Goal: Transaction & Acquisition: Purchase product/service

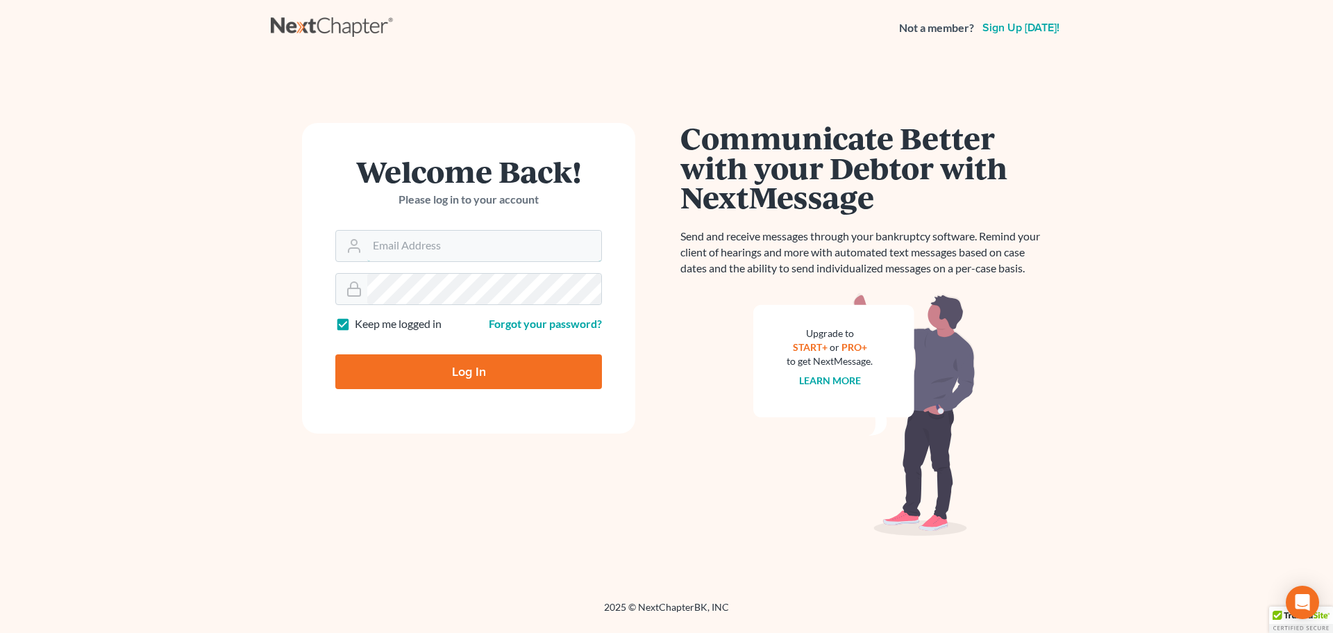
type input "magerllawoffice@gmail.com"
click at [463, 362] on input "Log In" at bounding box center [468, 371] width 267 height 35
type input "Thinking..."
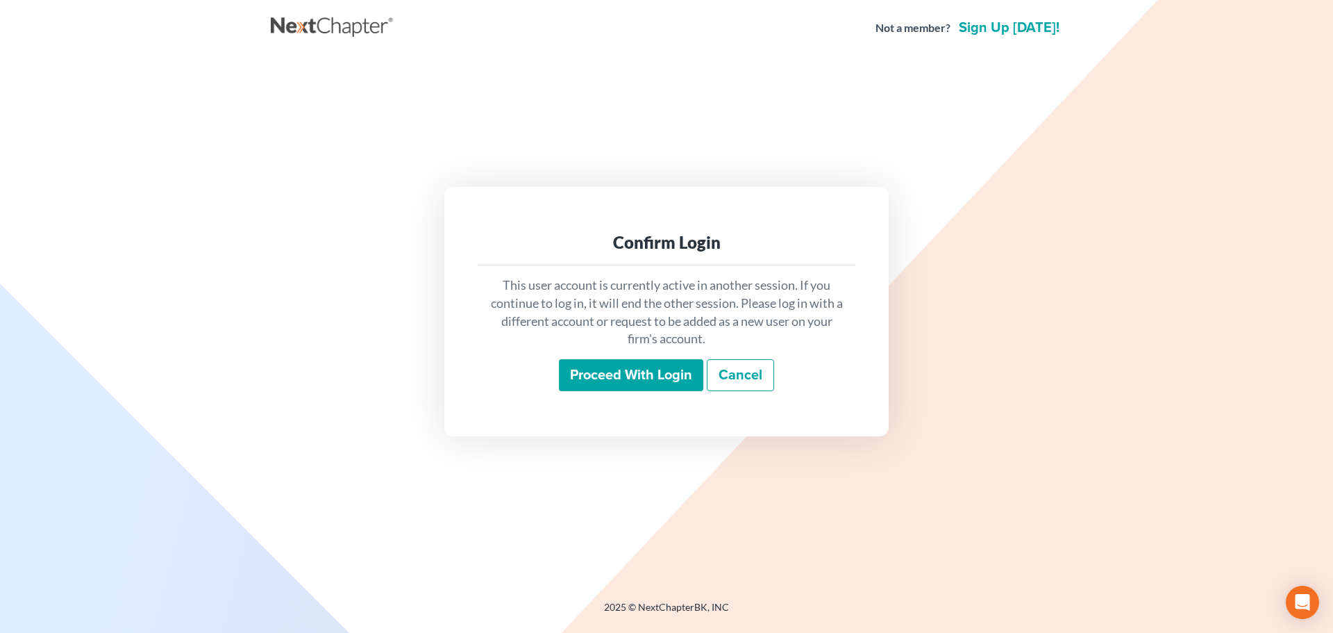
click at [647, 377] on input "Proceed with login" at bounding box center [631, 375] width 144 height 32
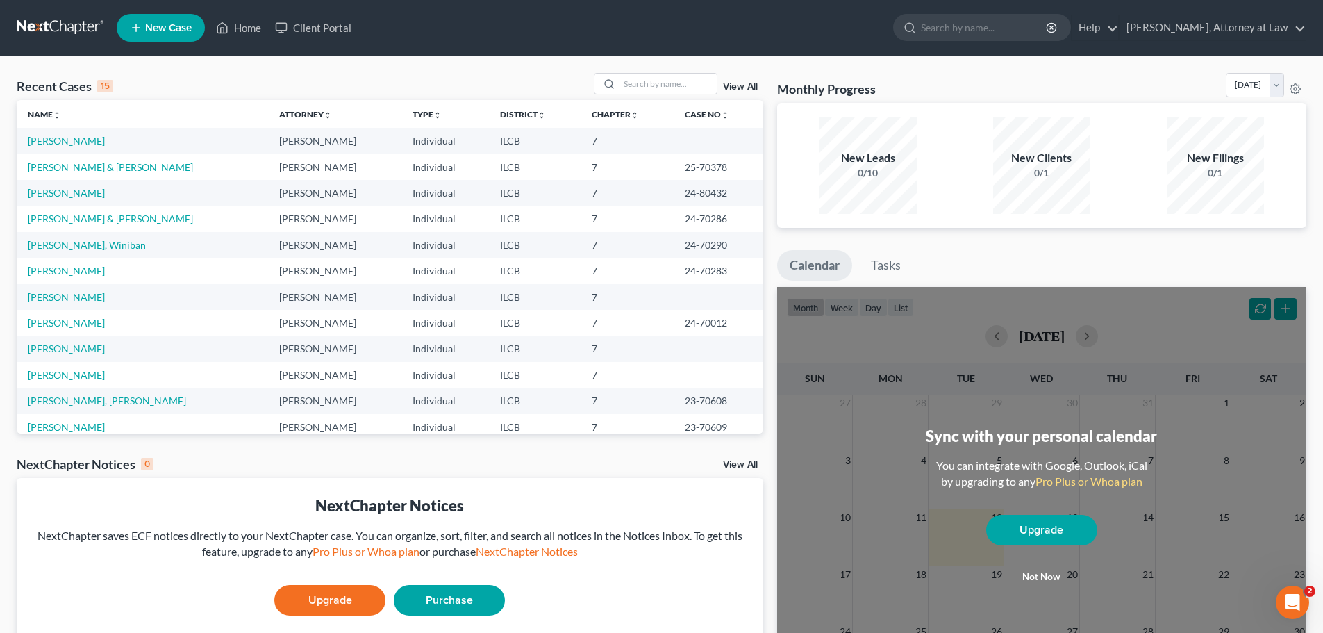
click at [23, 19] on link at bounding box center [61, 27] width 89 height 25
click at [1226, 25] on link "[PERSON_NAME], Attorney at Law" at bounding box center [1212, 27] width 186 height 25
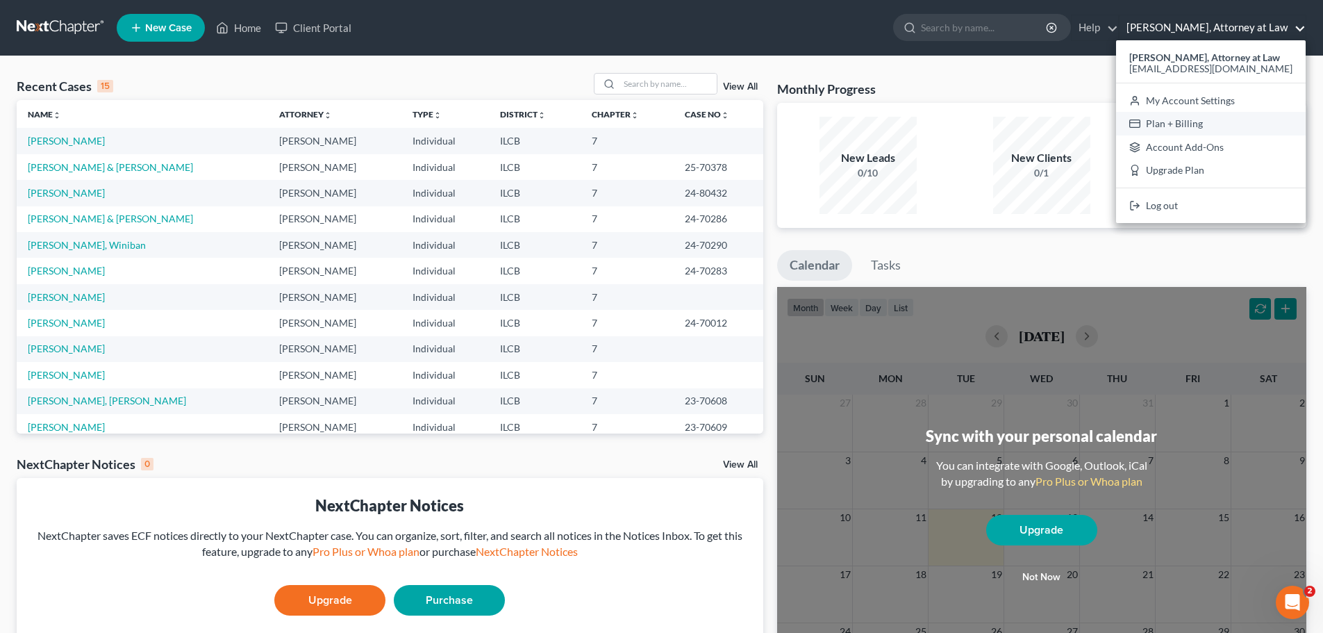
click at [1207, 129] on link "Plan + Billing" at bounding box center [1211, 124] width 190 height 24
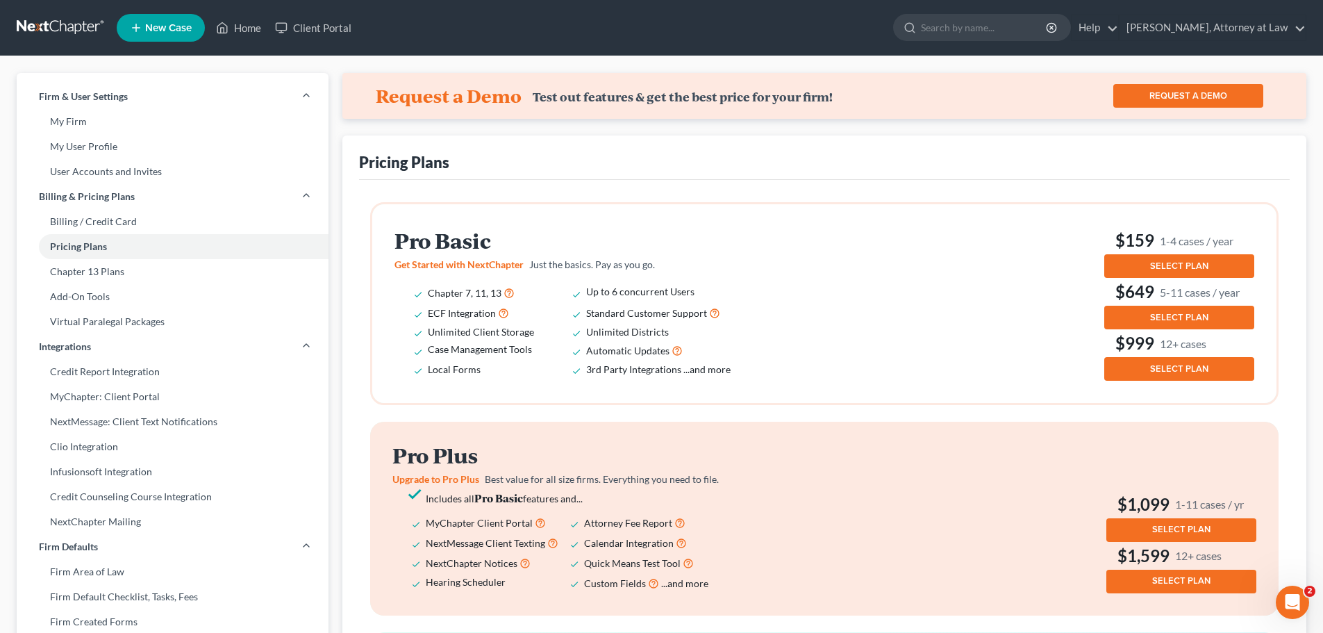
click at [1207, 316] on span "SELECT PLAN" at bounding box center [1179, 317] width 58 height 11
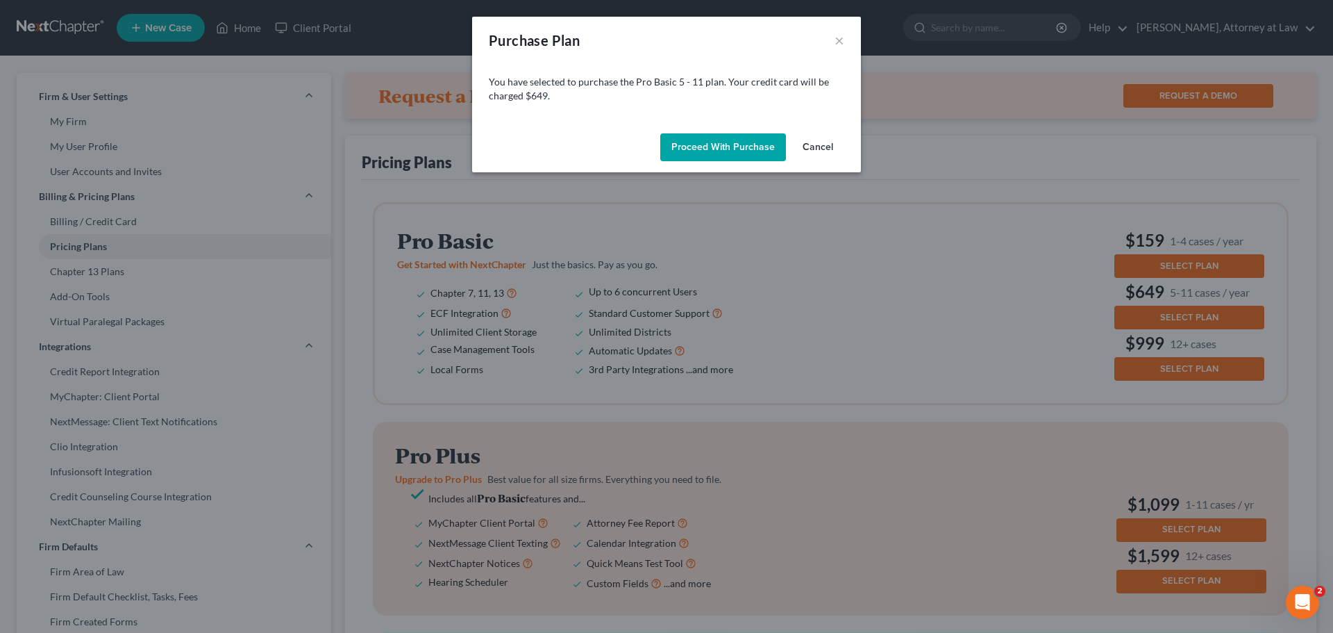
click at [728, 149] on button "Proceed with Purchase" at bounding box center [723, 147] width 126 height 28
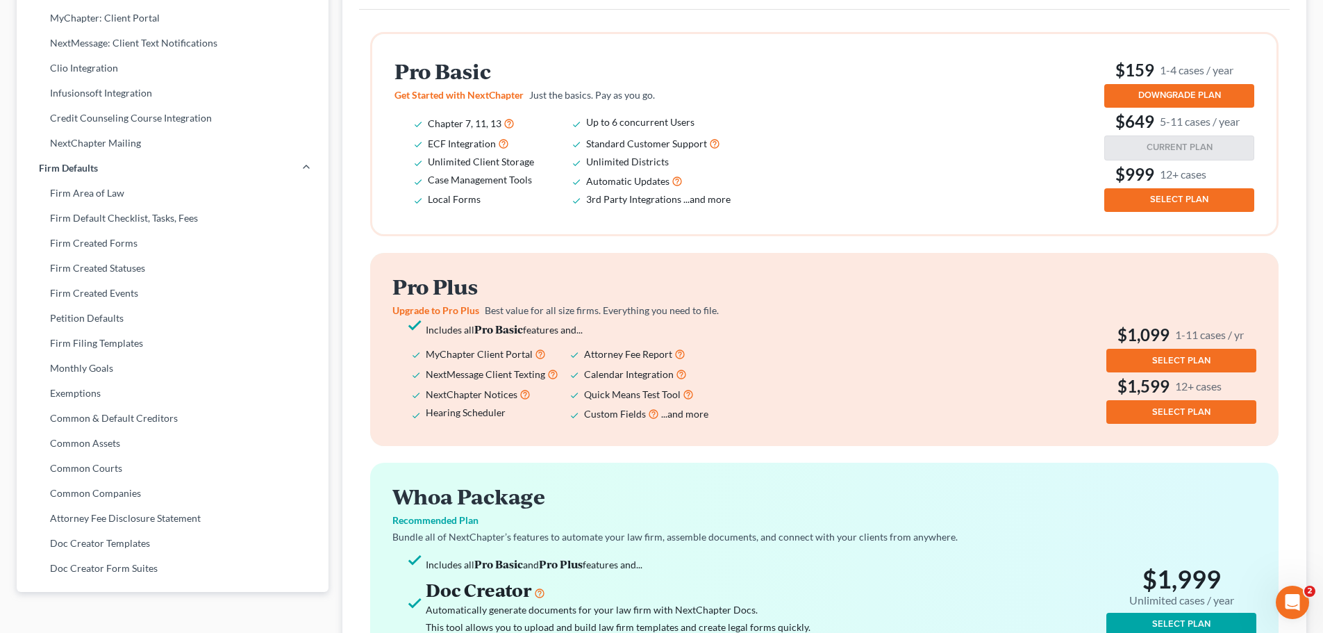
scroll to position [347, 0]
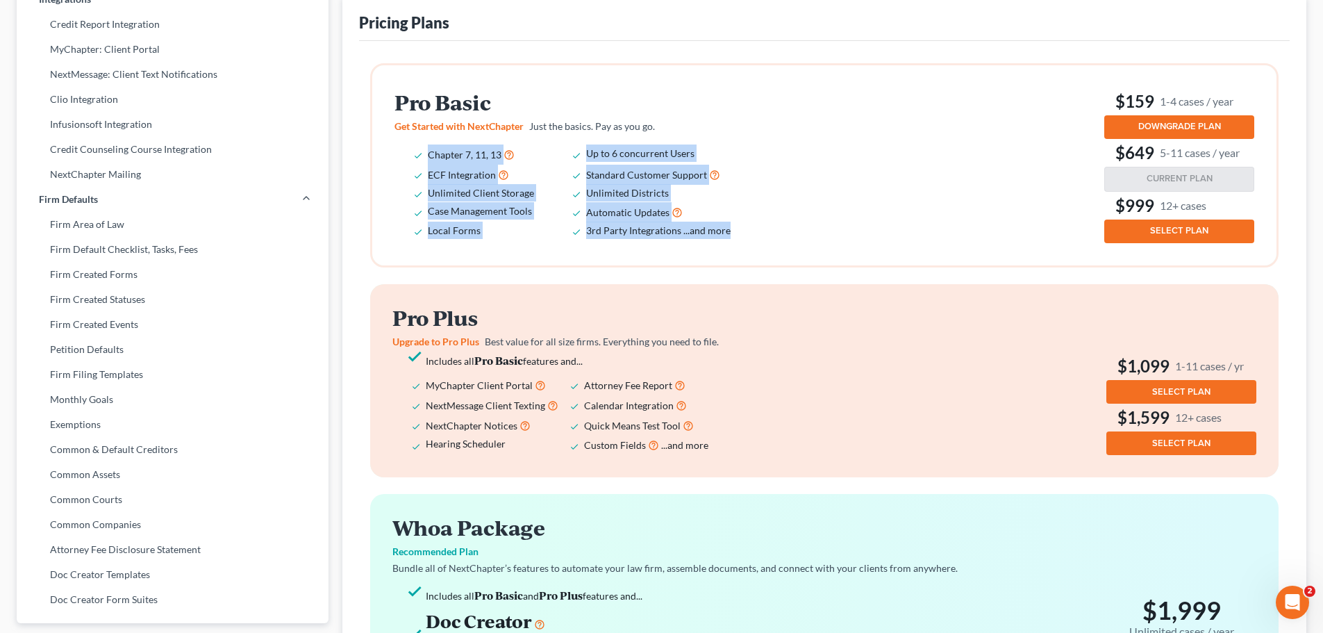
drag, startPoint x: 746, startPoint y: 240, endPoint x: 419, endPoint y: 155, distance: 338.0
click at [419, 155] on div "Pro Basic Get Started with NextChapter Just the basics. Pay as you go. Chapter …" at bounding box center [824, 165] width 860 height 156
click at [735, 226] on li "3rd Party Integrations ...and more" at bounding box center [665, 230] width 158 height 17
drag, startPoint x: 735, startPoint y: 238, endPoint x: 722, endPoint y: 231, distance: 14.6
click at [733, 238] on li "3rd Party Integrations ...and more" at bounding box center [665, 230] width 158 height 17
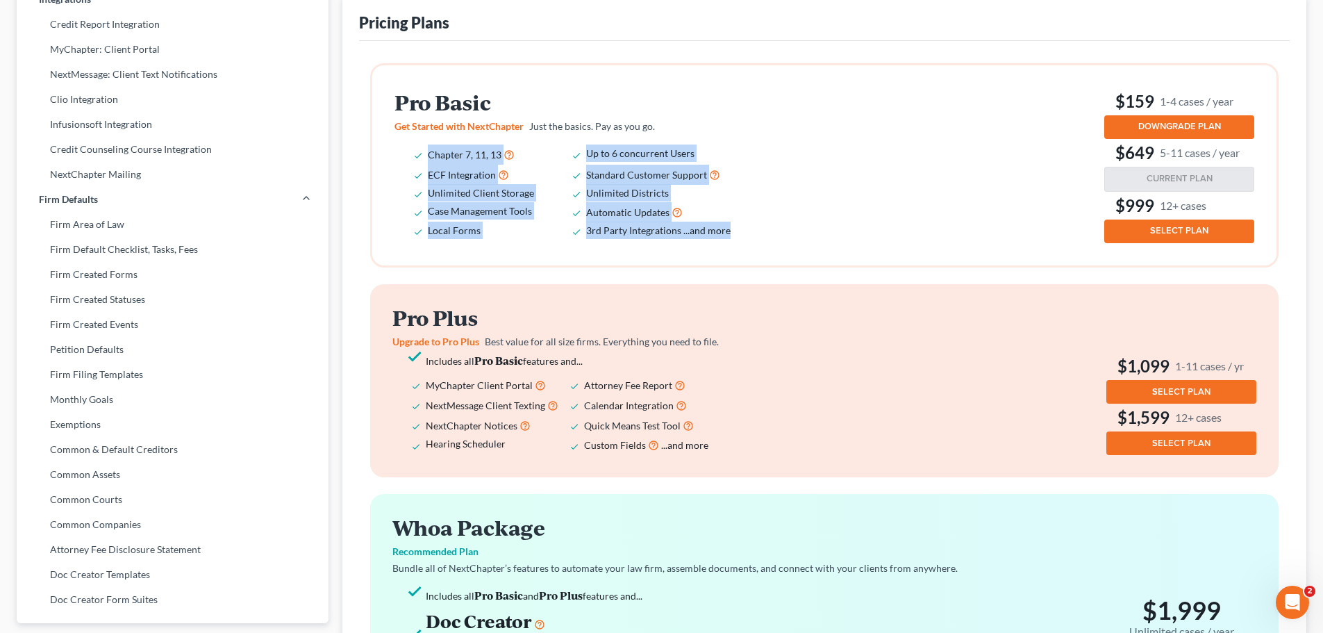
click at [694, 222] on li "3rd Party Integrations ...and more" at bounding box center [665, 230] width 158 height 17
drag, startPoint x: 719, startPoint y: 234, endPoint x: 413, endPoint y: 153, distance: 316.8
click at [413, 153] on ul "Chapter 7, 11, 13 Up to 6 concurrent Users ECF Integration Standard Customer Su…" at bounding box center [572, 191] width 356 height 95
click at [726, 260] on div "Pro Basic Get Started with NextChapter Just the basics. Pay as you go. Chapter …" at bounding box center [824, 165] width 904 height 200
click at [730, 233] on li "3rd Party Integrations ...and more" at bounding box center [665, 230] width 158 height 17
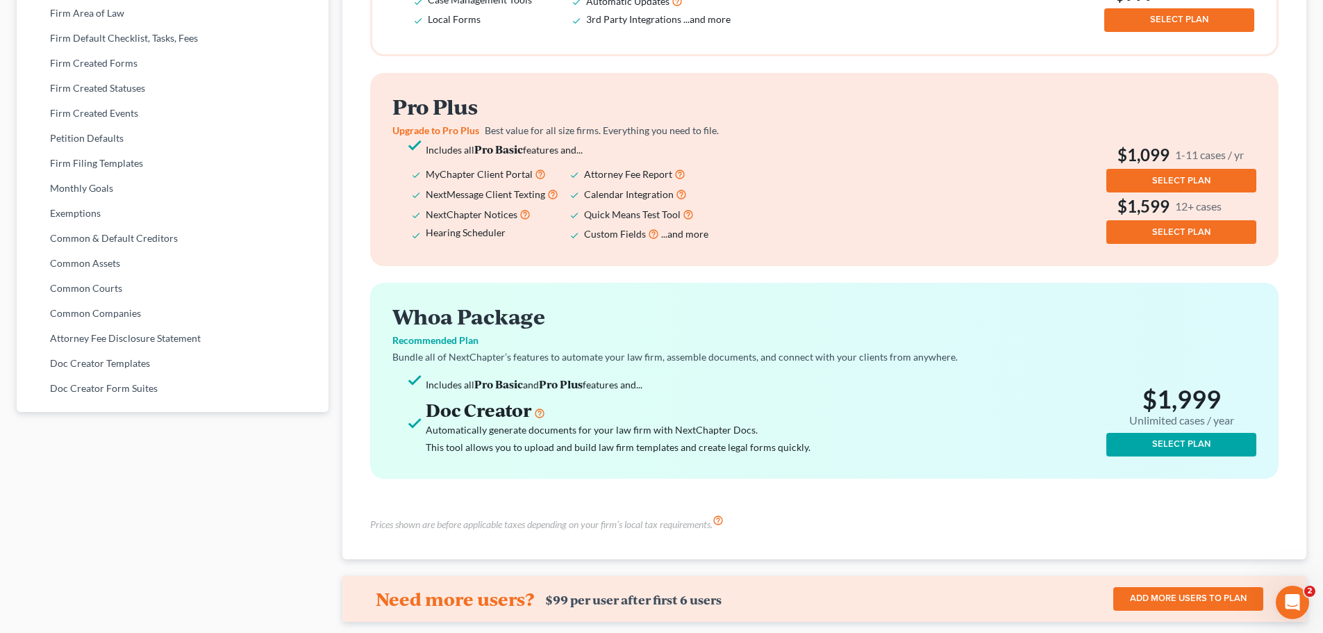
scroll to position [559, 0]
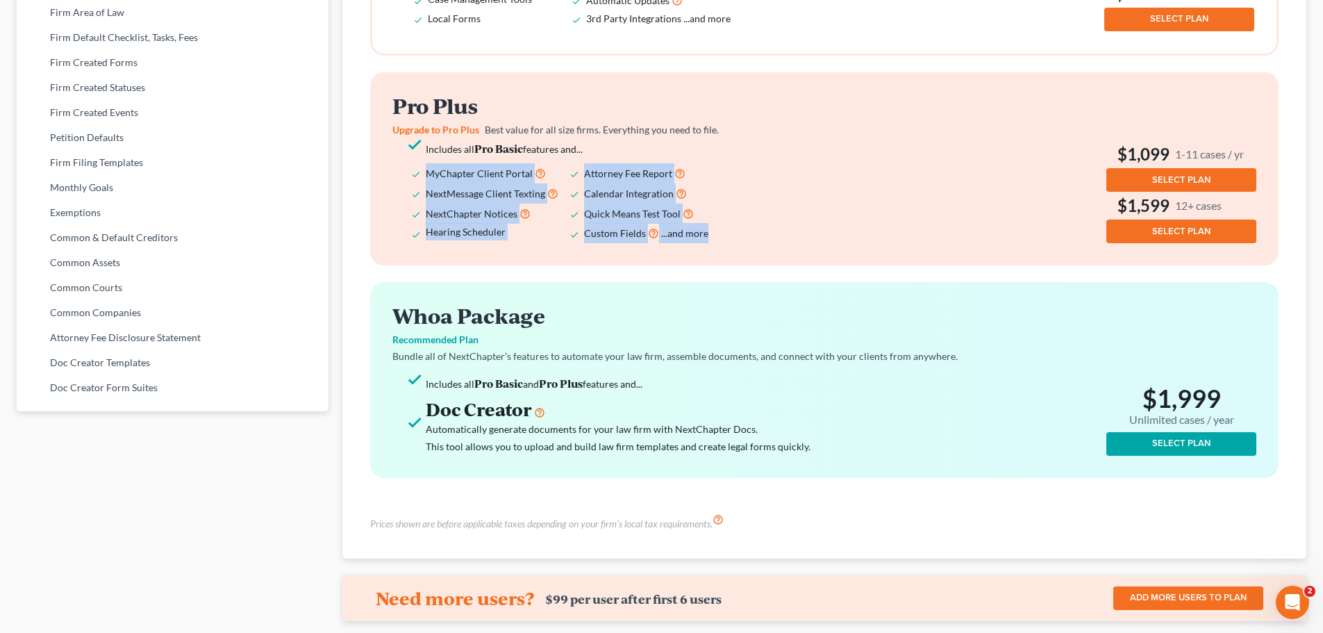
drag, startPoint x: 738, startPoint y: 235, endPoint x: 408, endPoint y: 174, distance: 336.1
click at [408, 174] on ul "Includes all Pro Basic features and... MyChapter Client Portal Attorney Fee Rep…" at bounding box center [570, 191] width 356 height 103
click at [702, 235] on span "...and more" at bounding box center [684, 233] width 47 height 12
click at [760, 257] on div "Pro Plus Upgrade to Pro Plus Best value for all size firms. Everything you need…" at bounding box center [824, 168] width 908 height 193
drag, startPoint x: 709, startPoint y: 237, endPoint x: 386, endPoint y: 165, distance: 330.7
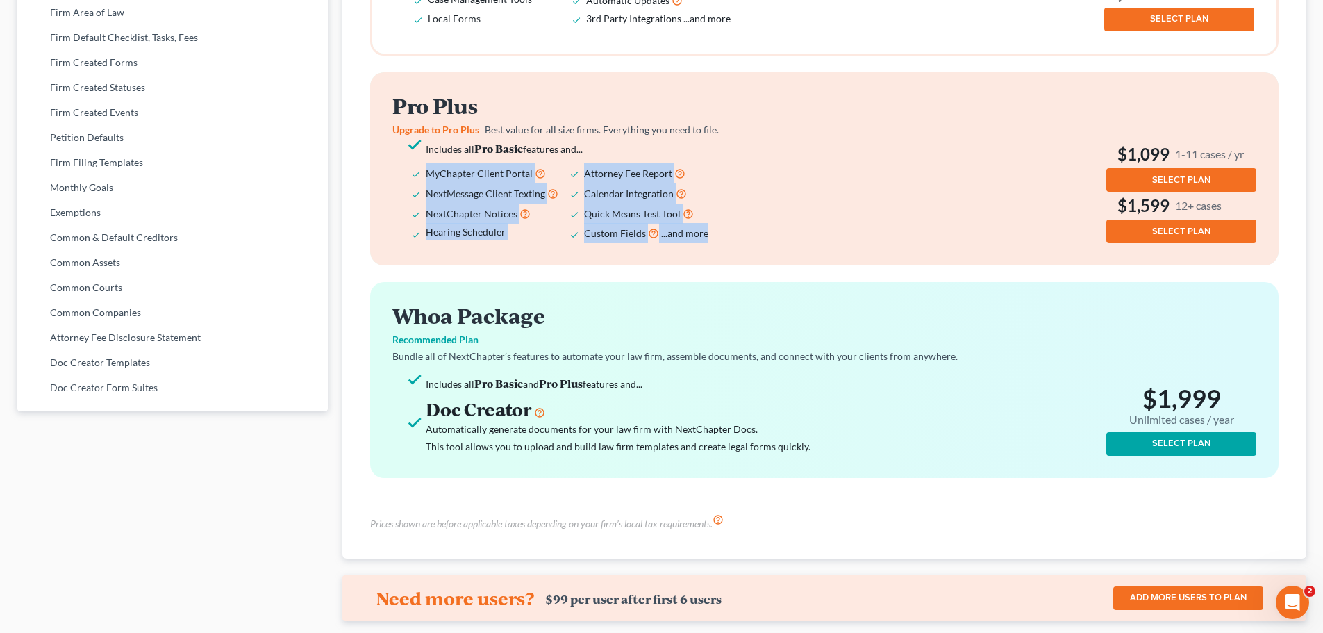
click at [386, 165] on div "Pro Plus Upgrade to Pro Plus Best value for all size firms. Everything you need…" at bounding box center [824, 168] width 908 height 193
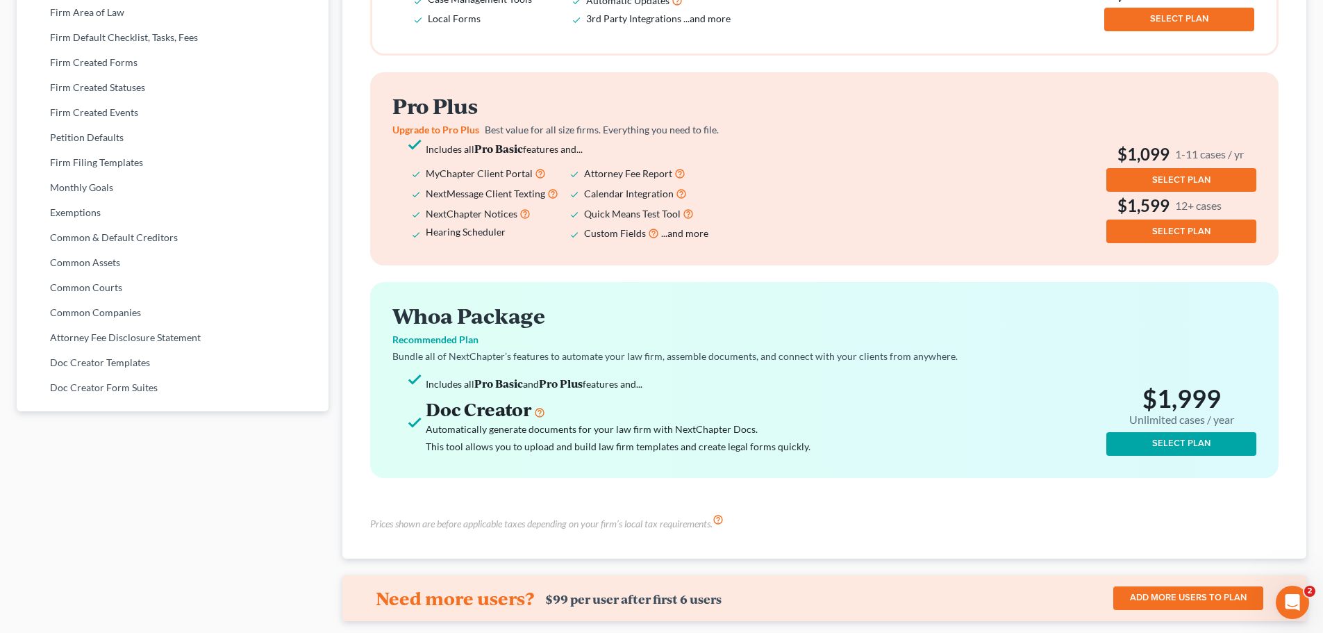
click at [964, 276] on div "Pro Basic Get Started with NextChapter Just the basics. Pay as you go. Chapter …" at bounding box center [824, 164] width 908 height 626
drag, startPoint x: 957, startPoint y: 128, endPoint x: 926, endPoint y: 137, distance: 32.1
click at [928, 137] on div "Pro Plus Upgrade to Pro Plus Best value for all size firms. Everything you need…" at bounding box center [824, 168] width 864 height 149
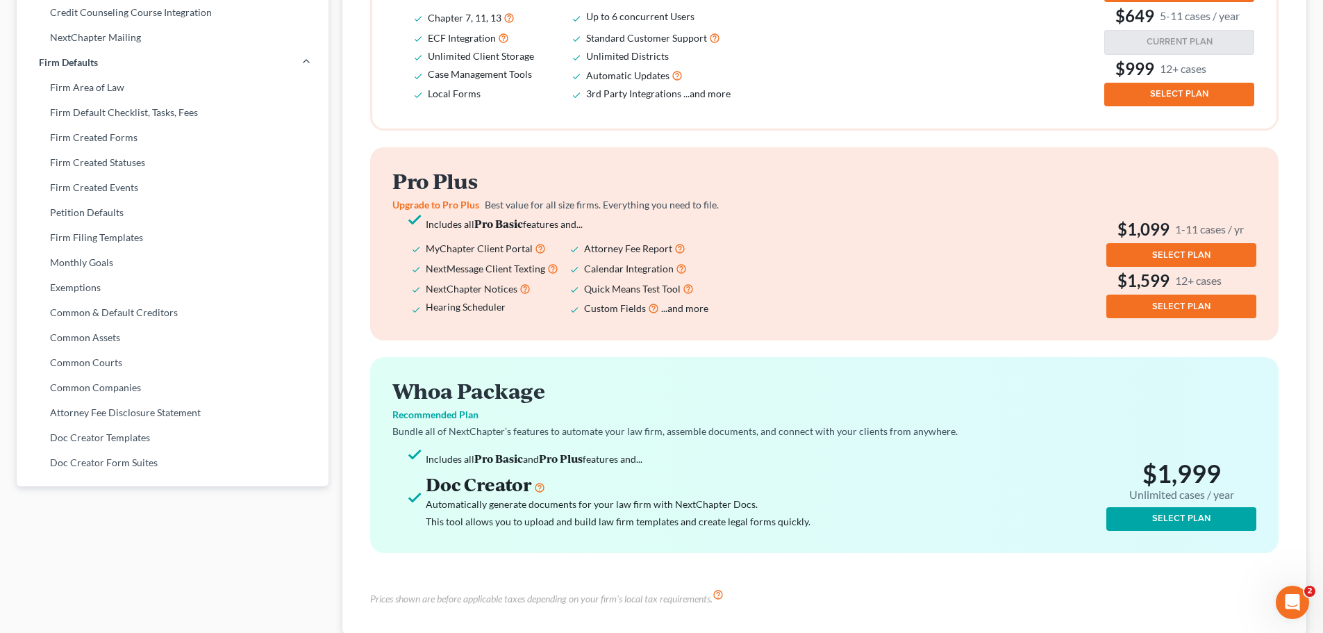
scroll to position [212, 0]
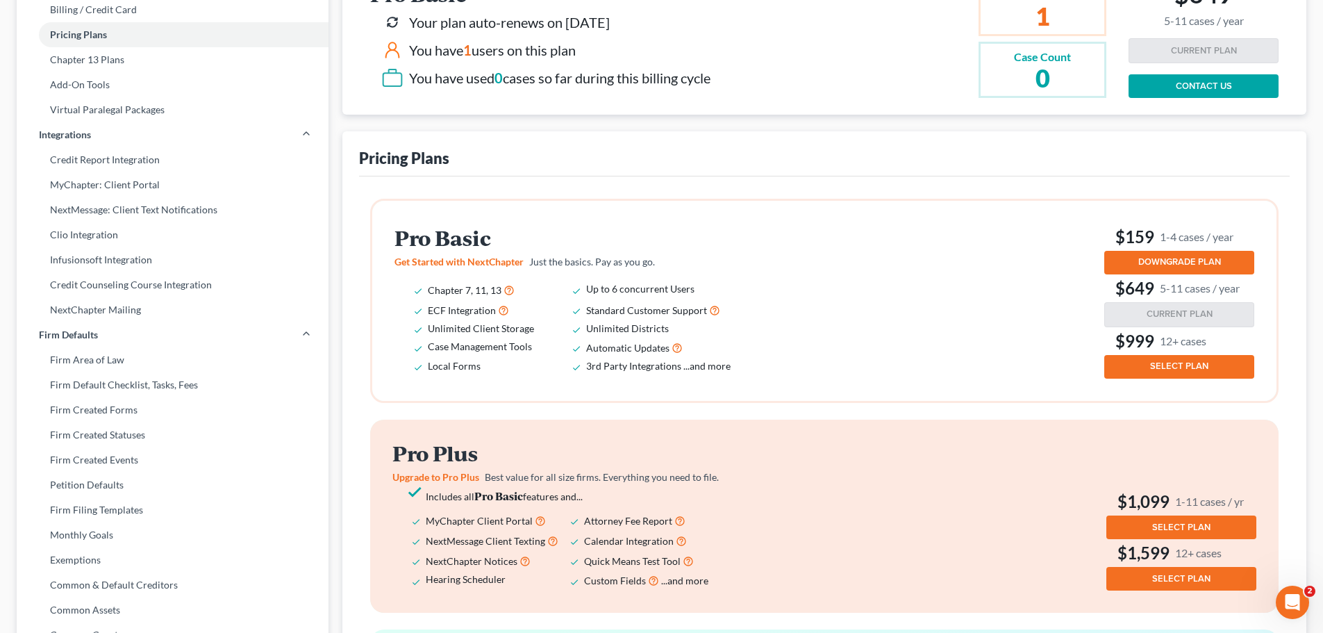
click at [983, 471] on div "Pro Plus Upgrade to Pro Plus Best value for all size firms. Everything you need…" at bounding box center [824, 516] width 864 height 149
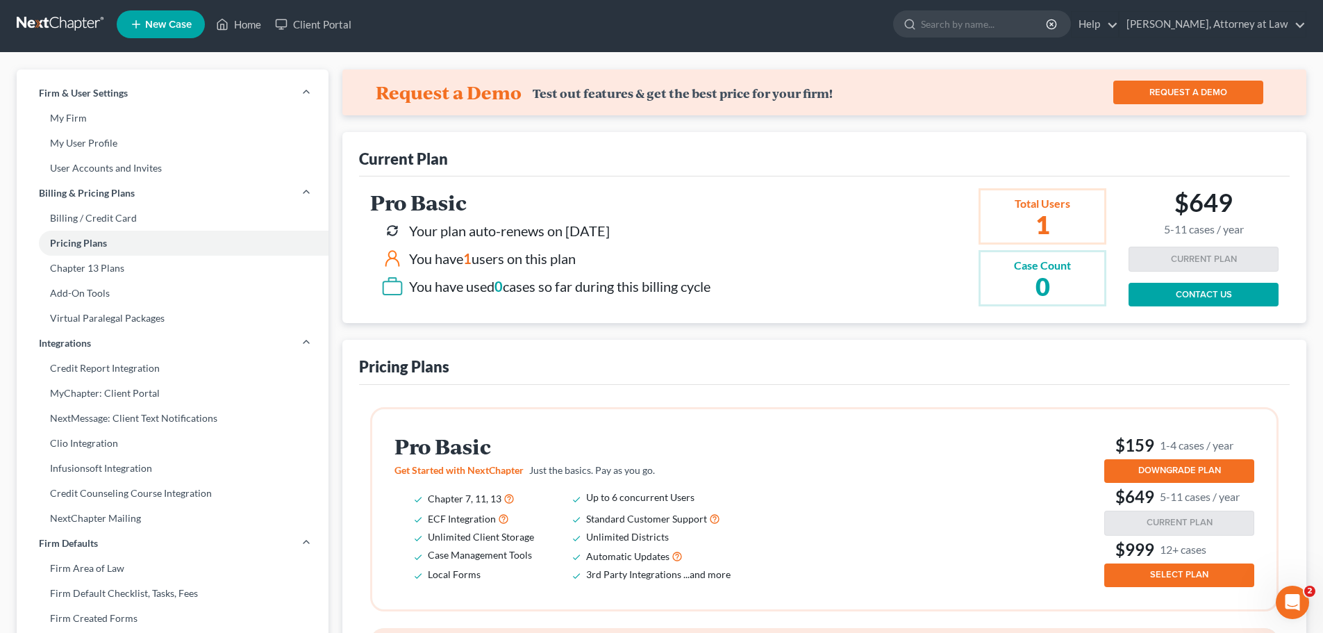
scroll to position [0, 0]
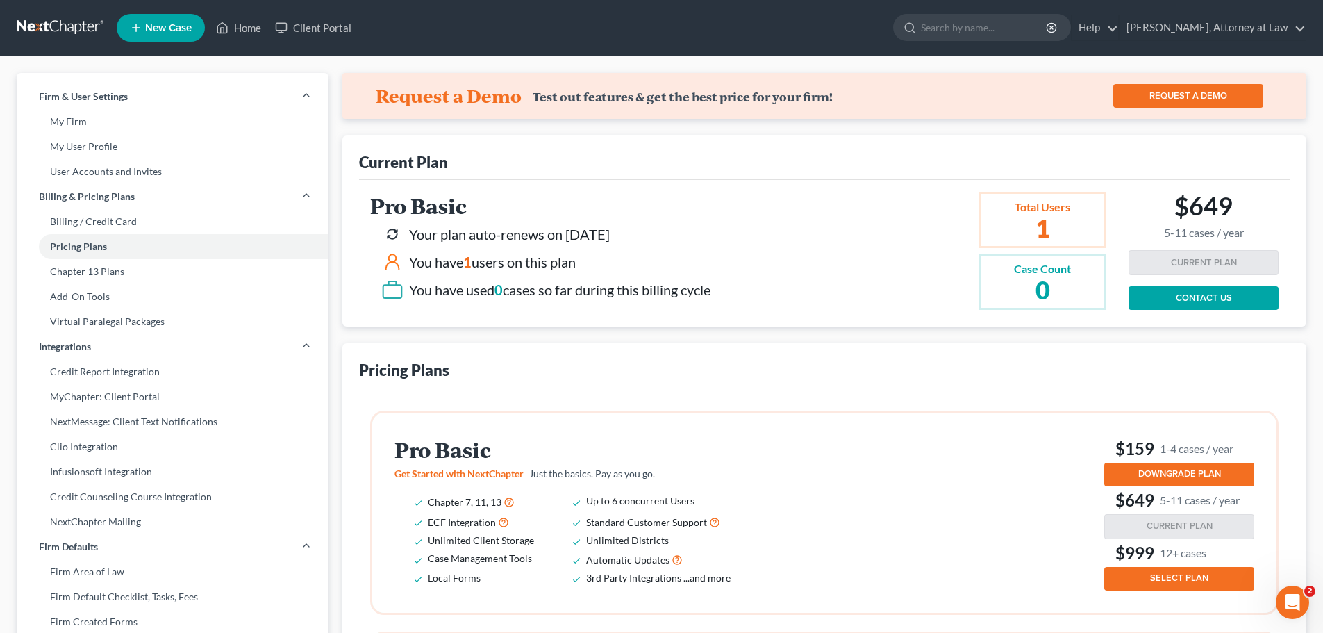
click at [85, 299] on link "Add-On Tools" at bounding box center [173, 296] width 312 height 25
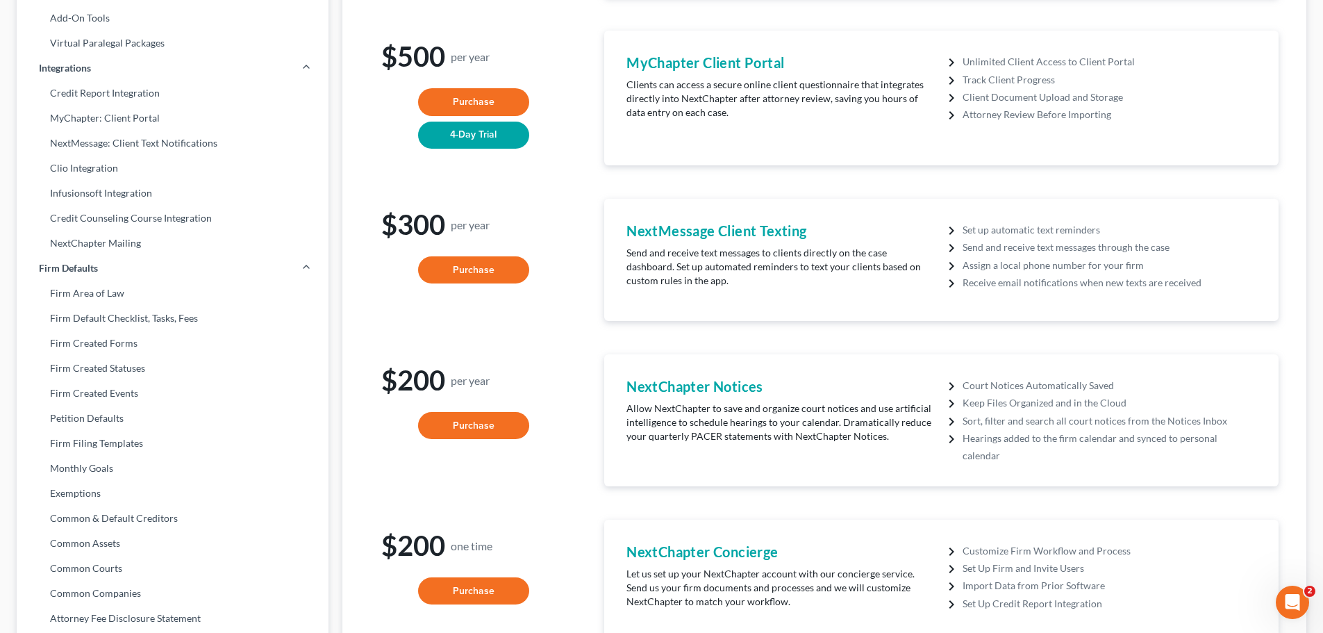
scroll to position [347, 0]
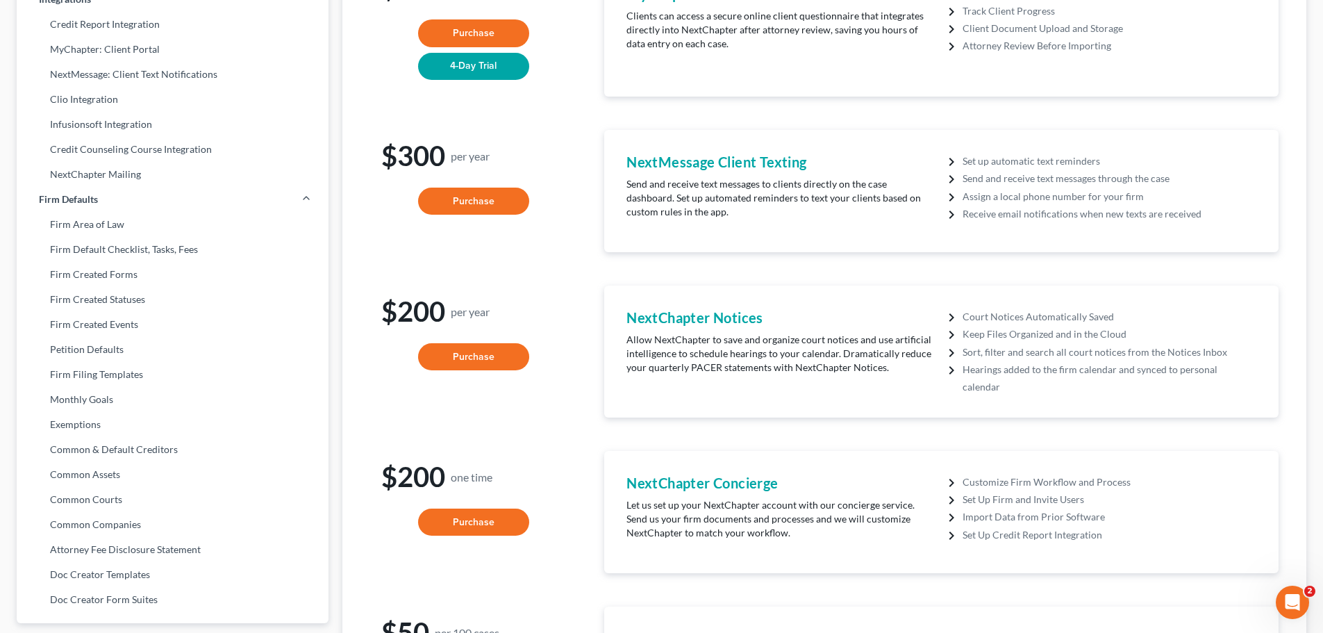
click at [482, 361] on button "Purchase" at bounding box center [473, 357] width 111 height 28
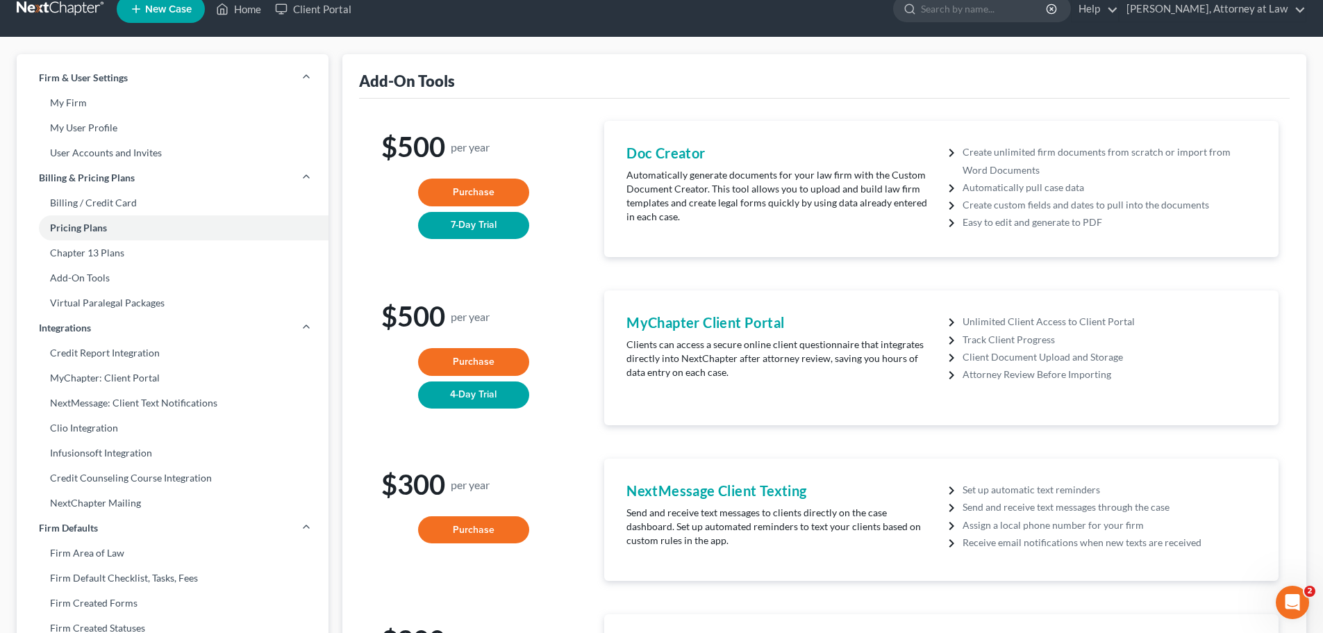
scroll to position [0, 0]
